Goal: Information Seeking & Learning: Learn about a topic

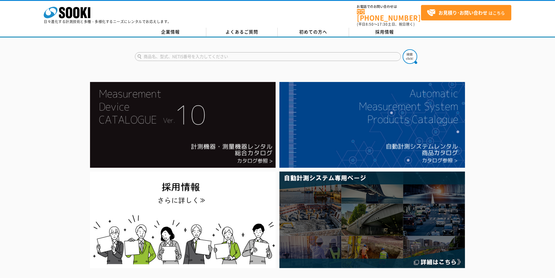
click at [243, 49] on form at bounding box center [278, 57] width 286 height 16
type input "か"
type input "快測"
click at [403, 49] on button at bounding box center [410, 56] width 15 height 15
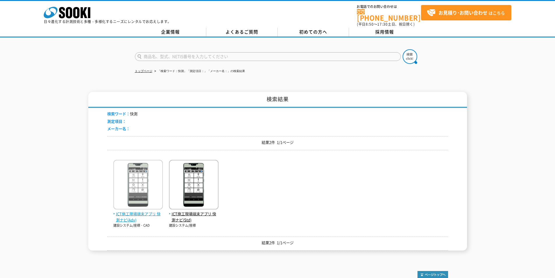
click at [133, 214] on span "ICT施工現場端末アプリ 快測ナビ(Adv)" at bounding box center [138, 217] width 50 height 12
